Goal: Task Accomplishment & Management: Manage account settings

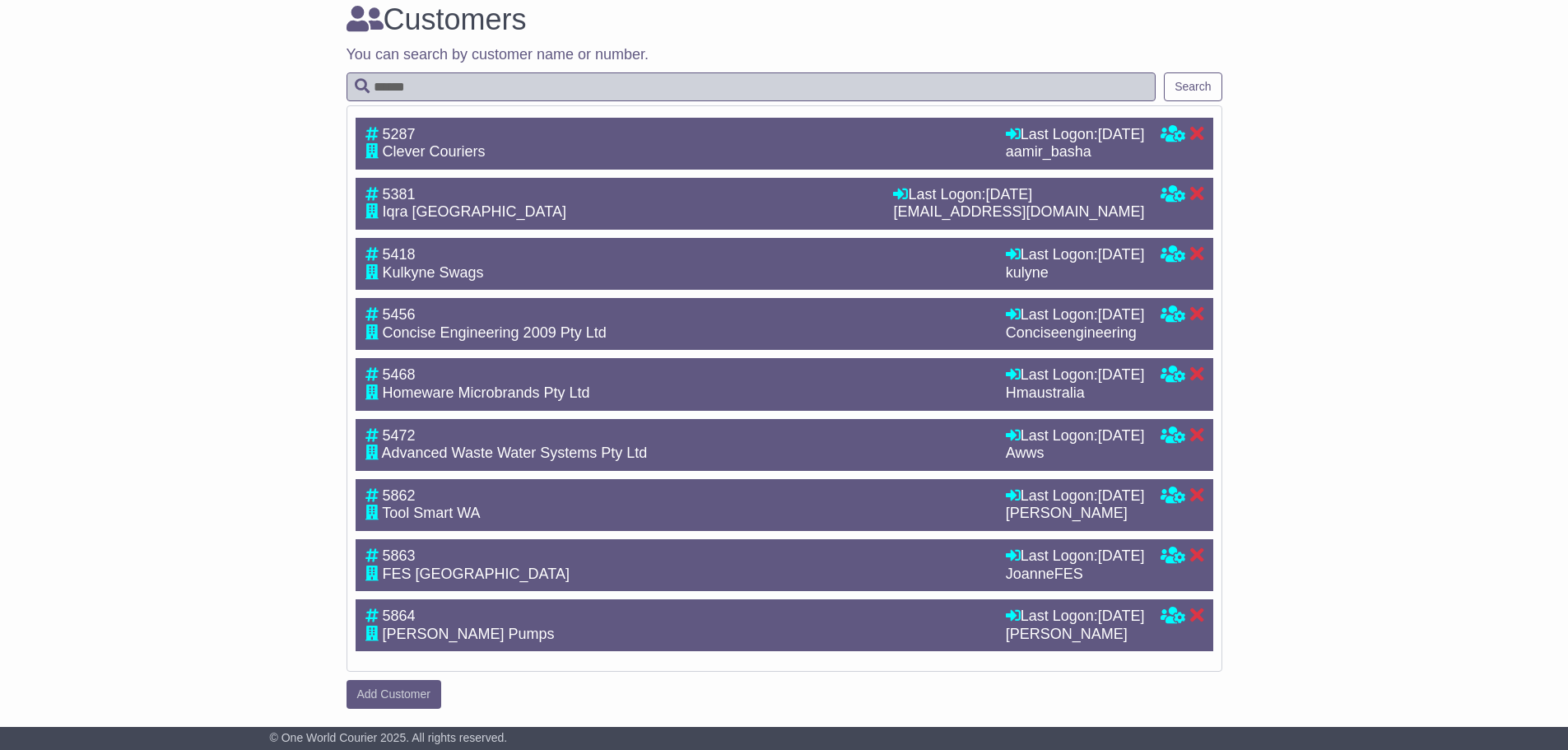
click at [220, 476] on div "Brand Details Customers Orders Dashboard Created Invoices Approved Pricing Repo…" at bounding box center [784, 21] width 1568 height 1392
click at [1006, 584] on div "JoanneFES" at bounding box center [1075, 574] width 139 height 18
click at [1343, 565] on div "Brand Details Customers Orders Dashboard Created Invoices Approved Pricing Repo…" at bounding box center [784, 21] width 1568 height 1392
click at [141, 468] on div "Brand Details Customers Orders Dashboard Created Invoices Approved Pricing Repo…" at bounding box center [784, 21] width 1568 height 1392
